Goal: Information Seeking & Learning: Learn about a topic

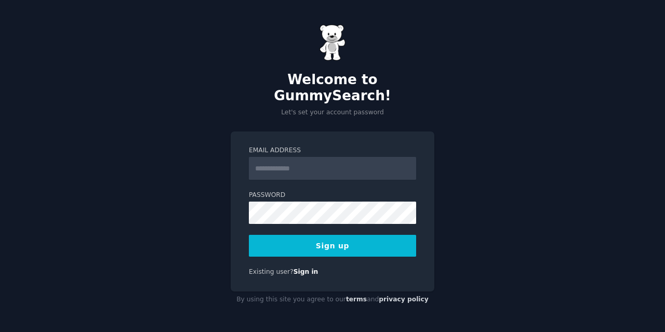
click at [333, 167] on input "Email Address" at bounding box center [332, 168] width 167 height 23
type input "**********"
click at [345, 236] on button "Sign up" at bounding box center [332, 246] width 167 height 22
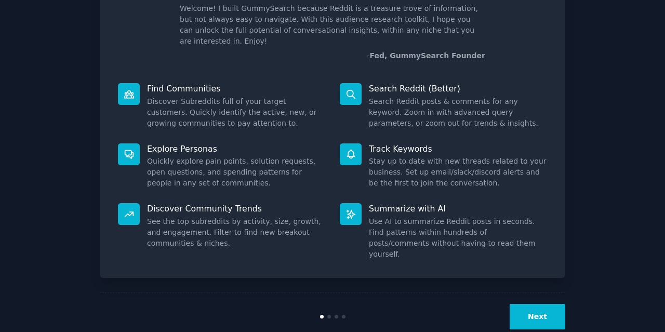
click at [557, 304] on button "Next" at bounding box center [538, 316] width 56 height 25
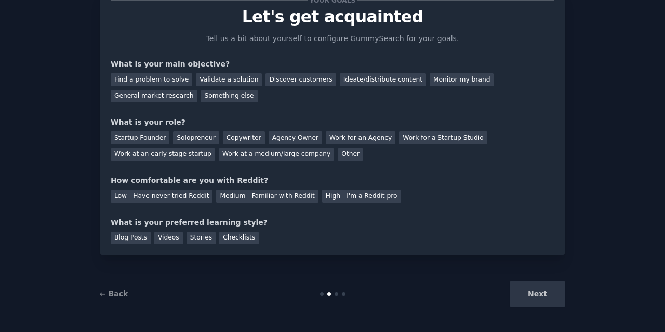
scroll to position [39, 0]
click at [197, 90] on div "General market research" at bounding box center [154, 96] width 87 height 13
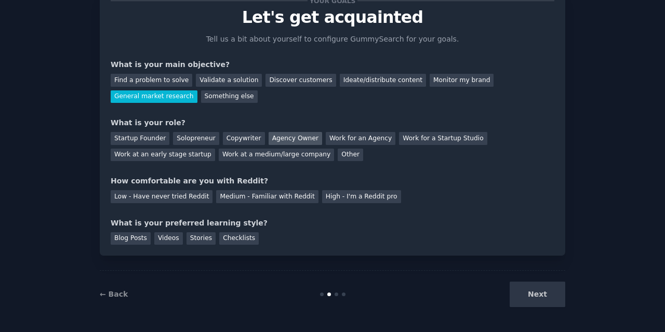
click at [277, 139] on div "Agency Owner" at bounding box center [296, 138] width 54 height 13
click at [259, 195] on div "Medium - Familiar with Reddit" at bounding box center [267, 196] width 102 height 13
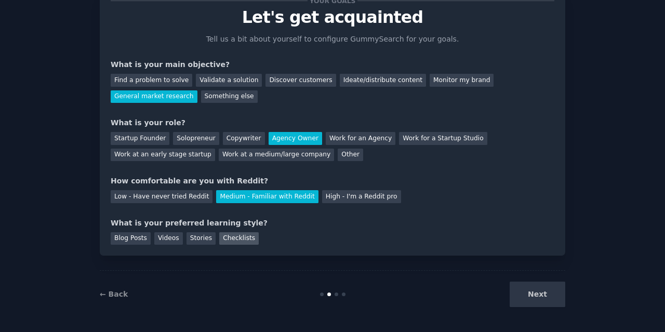
click at [234, 241] on div "Checklists" at bounding box center [238, 238] width 39 height 13
click at [558, 294] on button "Next" at bounding box center [538, 294] width 56 height 25
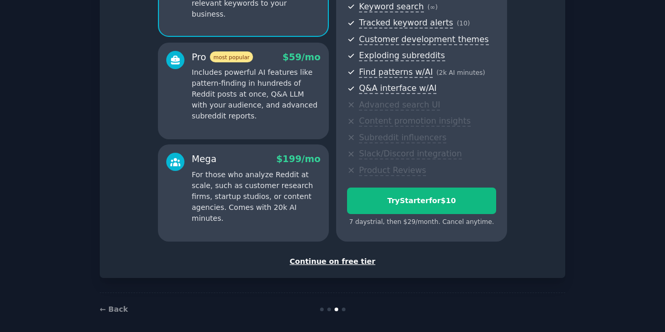
scroll to position [160, 0]
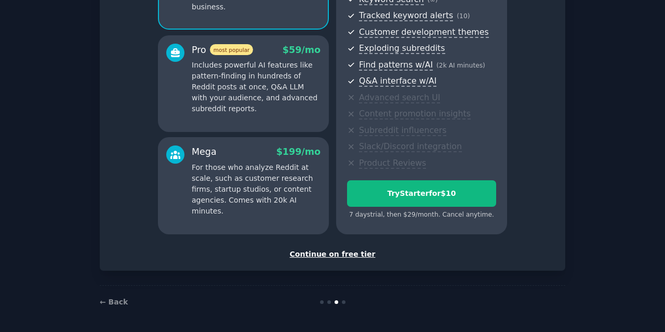
click at [354, 258] on div "Continue on free tier" at bounding box center [333, 254] width 444 height 11
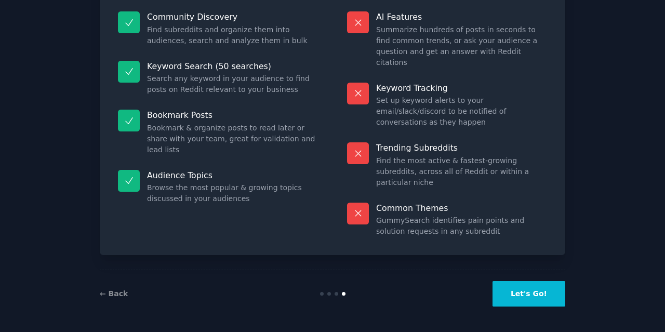
scroll to position [72, 0]
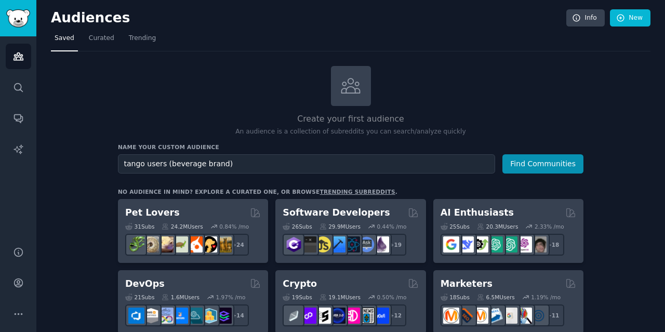
click at [144, 163] on input "tango users (beverage brand)" at bounding box center [306, 163] width 377 height 19
type input "tango orange drinkers (beverage brand)"
click at [553, 164] on button "Find Communities" at bounding box center [542, 163] width 81 height 19
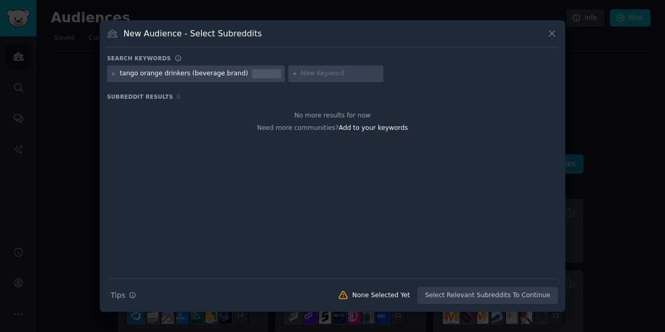
click at [301, 73] on input "text" at bounding box center [340, 73] width 79 height 9
click at [111, 74] on icon at bounding box center [114, 74] width 6 height 6
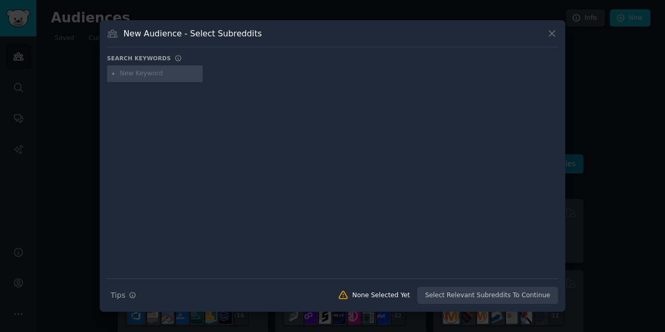
click at [127, 76] on input "text" at bounding box center [159, 73] width 79 height 9
type input "tango orange"
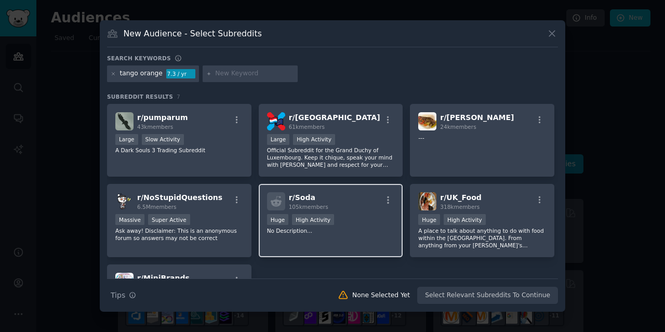
click at [317, 227] on p "No Description..." at bounding box center [331, 230] width 128 height 7
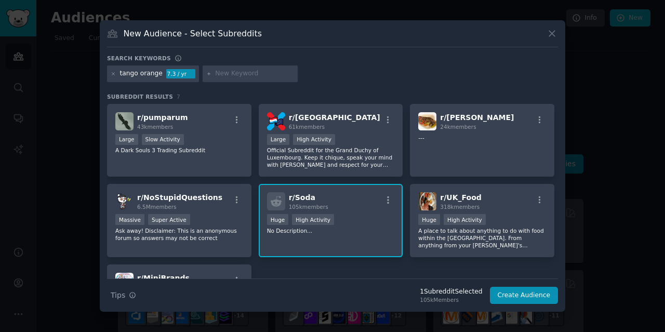
click at [305, 194] on span "r/ Soda" at bounding box center [302, 197] width 26 height 8
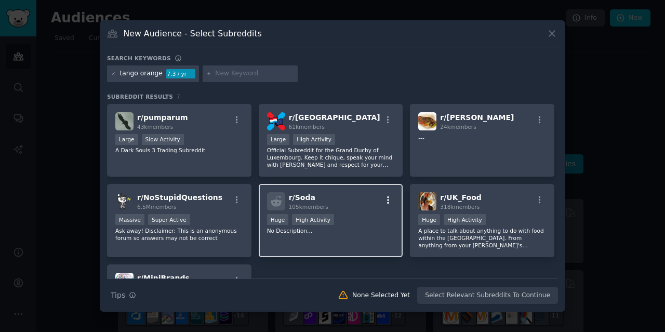
click at [387, 200] on icon "button" at bounding box center [388, 199] width 2 height 7
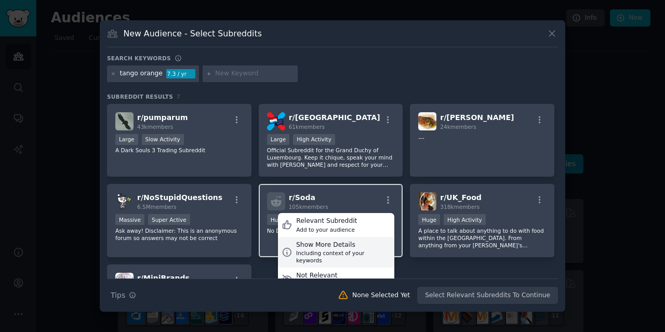
click at [328, 250] on div "Including context of your keywords" at bounding box center [343, 256] width 95 height 15
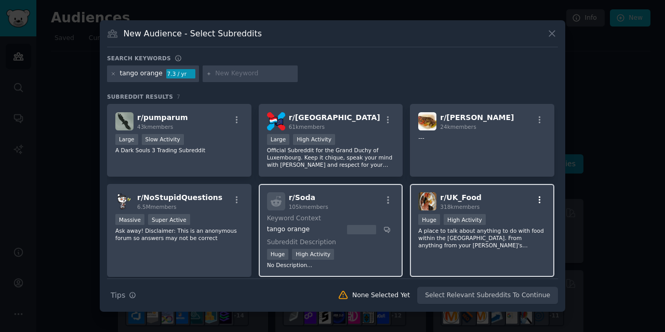
click at [535, 197] on icon "button" at bounding box center [539, 199] width 9 height 9
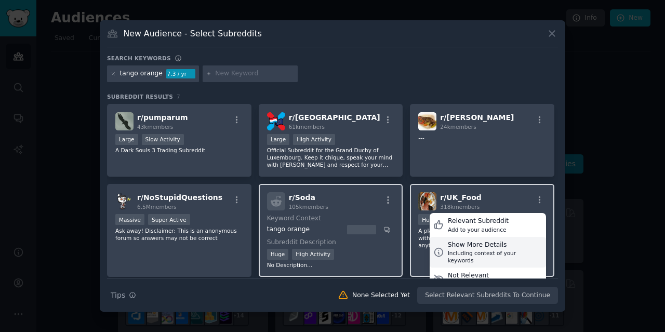
click at [493, 248] on div "Show More Details" at bounding box center [495, 245] width 95 height 9
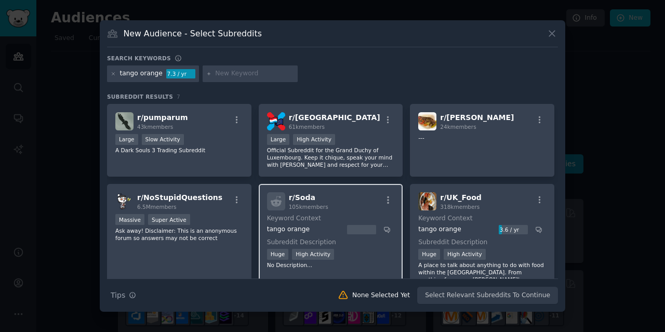
click at [244, 73] on input "text" at bounding box center [254, 73] width 79 height 9
type input "drinks"
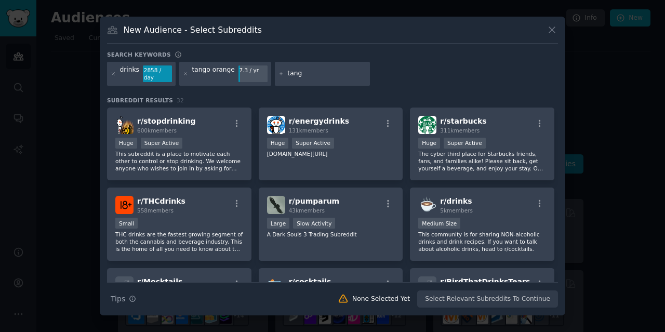
type input "tango"
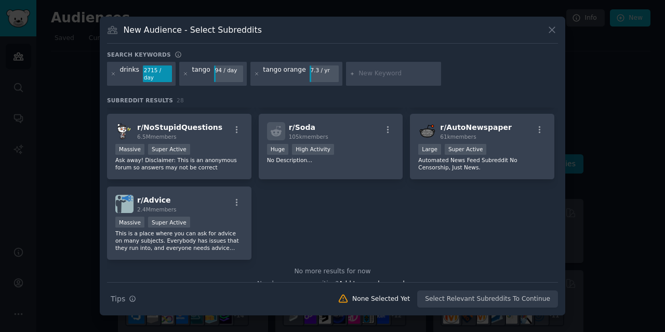
scroll to position [643, 0]
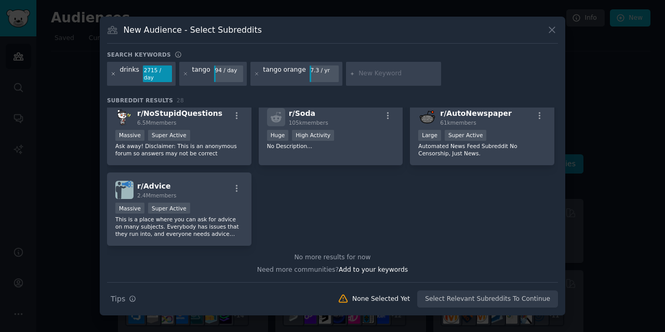
click at [113, 74] on icon at bounding box center [114, 74] width 6 height 6
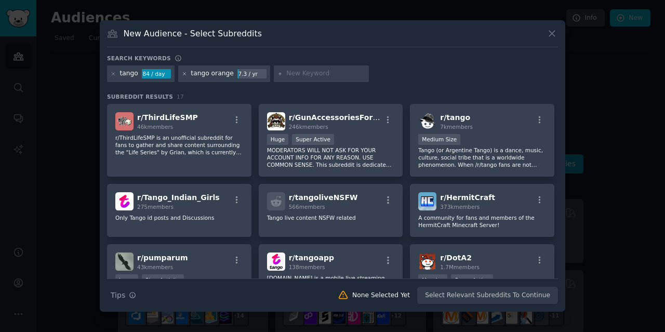
click at [182, 75] on icon at bounding box center [185, 74] width 6 height 6
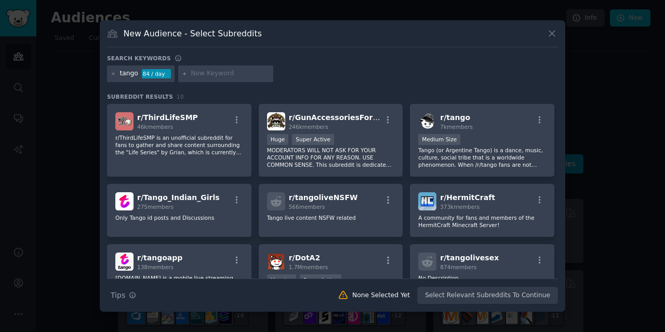
click at [106, 76] on div "New Audience - Select Subreddits Search keywords tango 84 / day Subreddit Resul…" at bounding box center [333, 165] width 466 height 291
click at [114, 74] on icon at bounding box center [113, 73] width 3 height 3
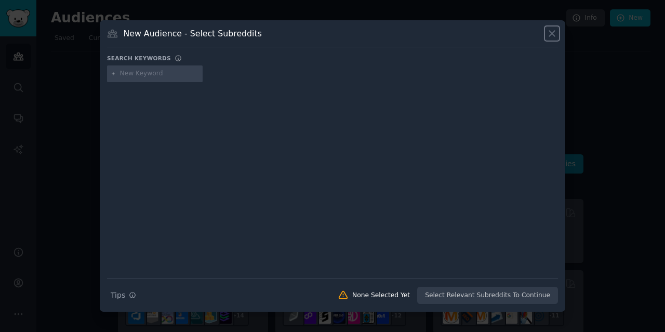
click at [552, 34] on icon at bounding box center [552, 34] width 6 height 6
